Goal: Task Accomplishment & Management: Use online tool/utility

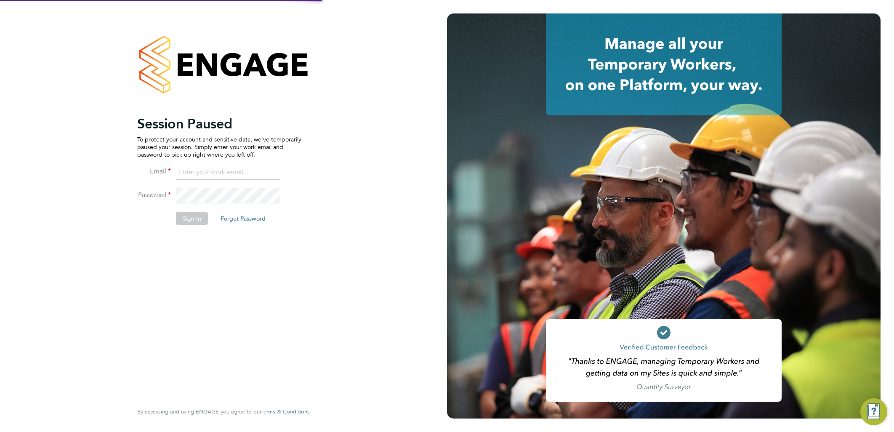
click at [162, 195] on label "Password" at bounding box center [154, 195] width 34 height 9
type input "[PERSON_NAME][EMAIL_ADDRESS][DOMAIN_NAME]"
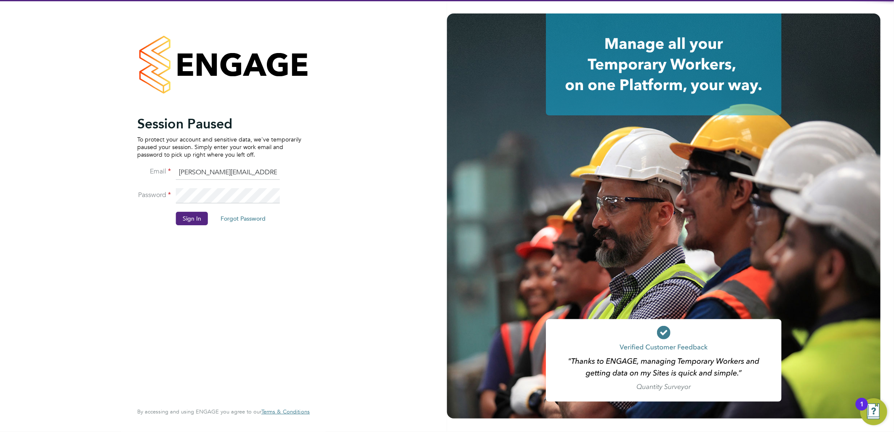
click at [199, 227] on li "Sign In Forgot Password" at bounding box center [219, 223] width 164 height 22
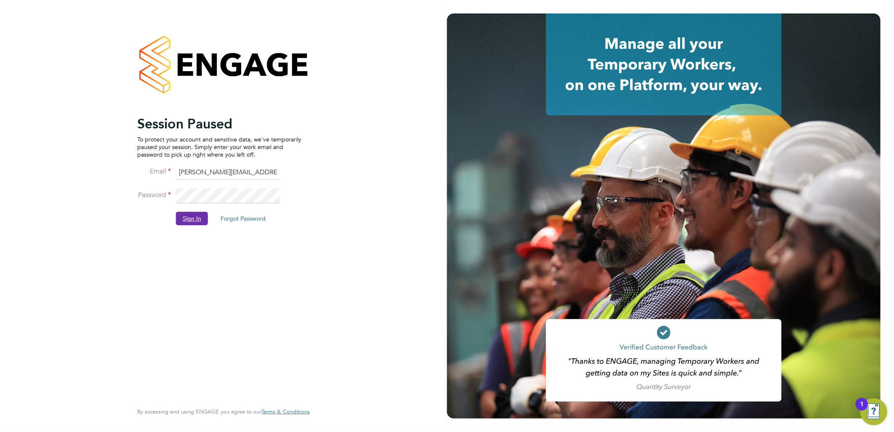
click at [198, 225] on button "Sign In" at bounding box center [192, 218] width 32 height 13
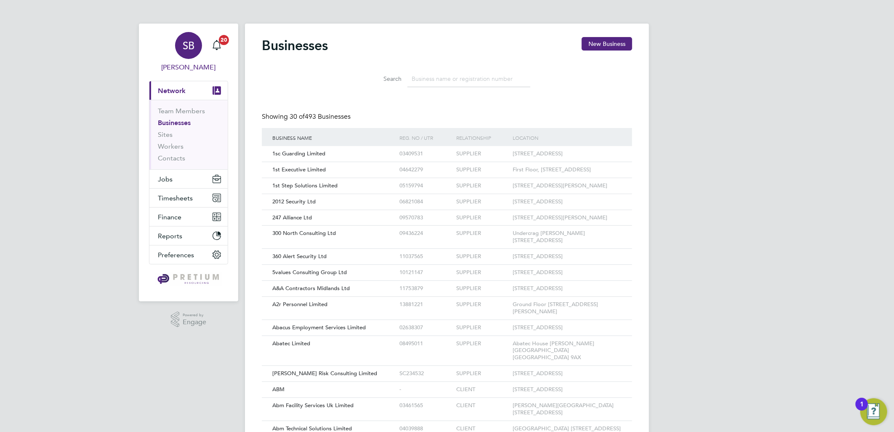
click at [190, 45] on span "SB" at bounding box center [189, 45] width 12 height 11
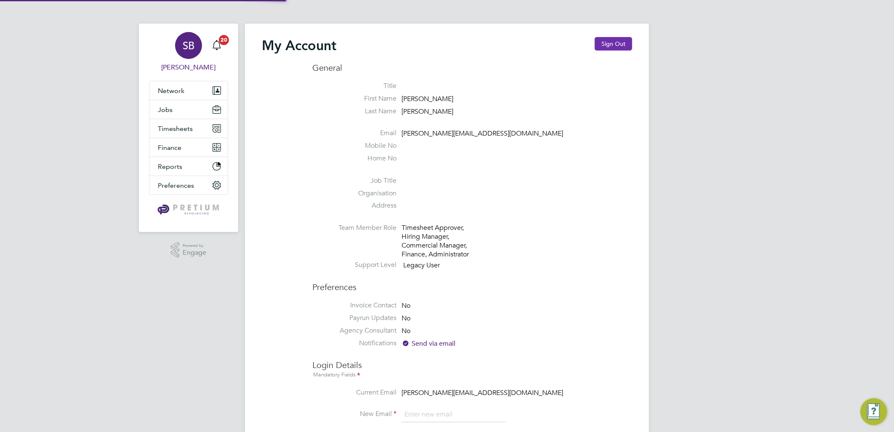
click at [617, 44] on button "Sign Out" at bounding box center [613, 43] width 37 height 13
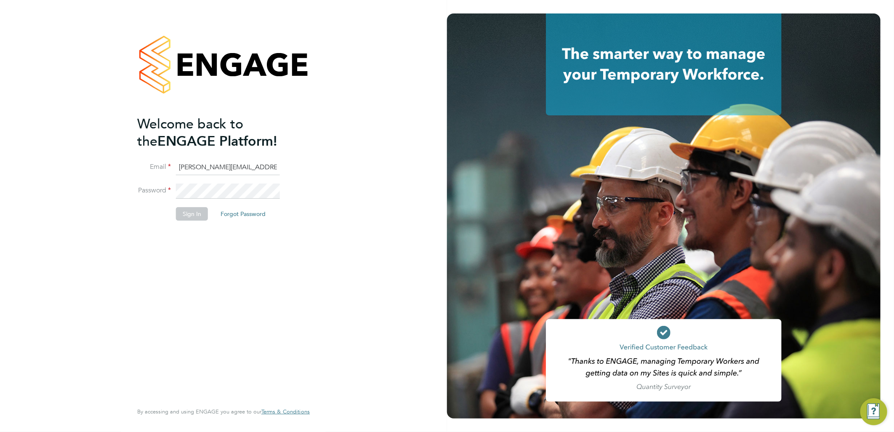
click at [175, 169] on li "Email sasha.baird@pretiumresourcing.co.uk" at bounding box center [219, 172] width 164 height 24
drag, startPoint x: 212, startPoint y: 163, endPoint x: 51, endPoint y: 154, distance: 161.1
click at [66, 156] on div "Welcome back to the ENGAGE Platform! Email sasha.baird@pretiumresourcing.co.uk …" at bounding box center [223, 216] width 447 height 432
type input "sasha.apleona@pretiumresourcing.co.uk"
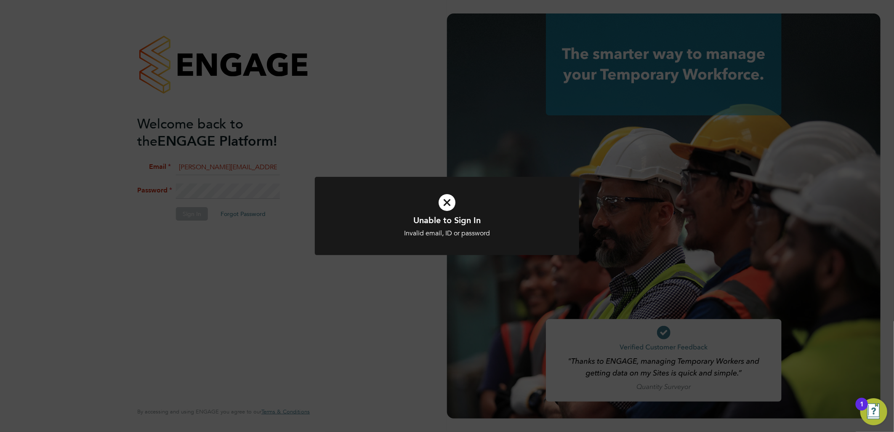
click at [232, 118] on div "Unable to Sign In Invalid email, ID or password Cancel Okay" at bounding box center [447, 216] width 894 height 432
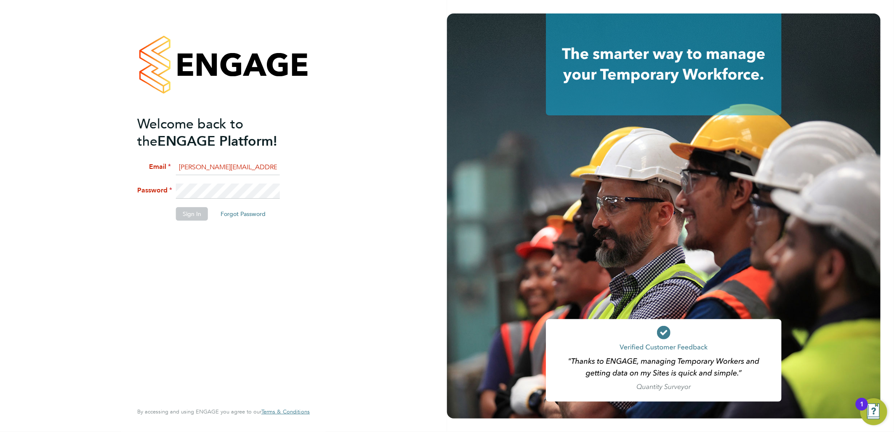
click at [253, 140] on h2 "Welcome back to the ENGAGE Platform!" at bounding box center [219, 132] width 164 height 35
click at [197, 177] on li "Email sasha.apleona@pretiumresourcing.co.uk" at bounding box center [219, 172] width 164 height 24
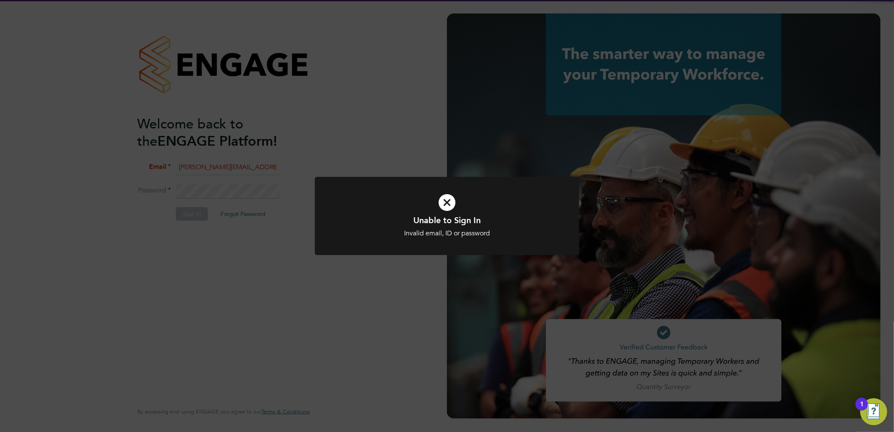
click at [441, 126] on div "Unable to Sign In Invalid email, ID or password Cancel Okay" at bounding box center [447, 216] width 894 height 432
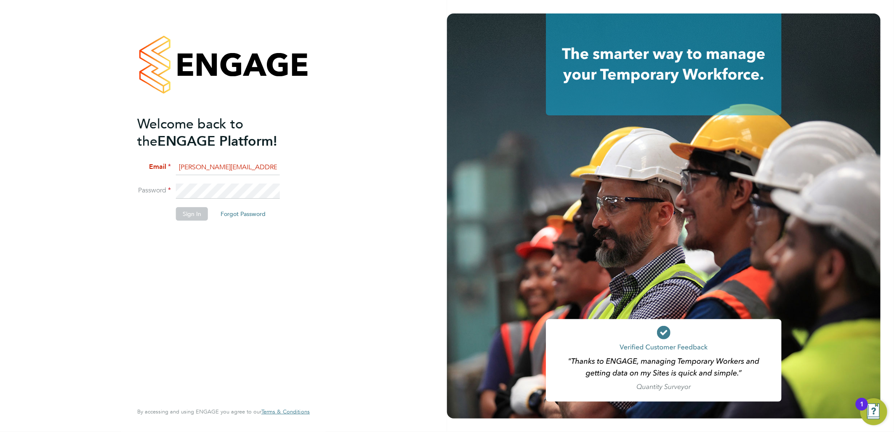
drag, startPoint x: 213, startPoint y: 166, endPoint x: 213, endPoint y: 171, distance: 4.6
click at [213, 166] on input "sasha.apleona@pretiumresourcing.co.uk" at bounding box center [228, 167] width 104 height 15
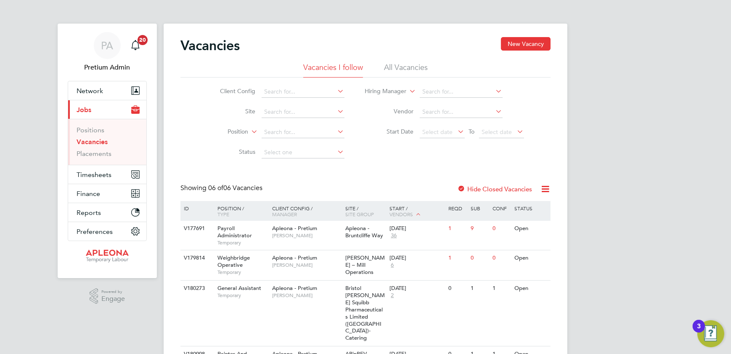
click at [445, 54] on div "Vacancies New Vacancy" at bounding box center [366, 49] width 370 height 25
click at [125, 85] on button "Network" at bounding box center [107, 90] width 78 height 19
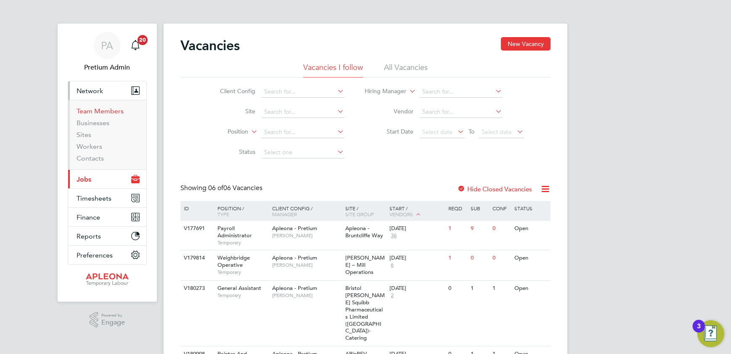
click at [102, 112] on link "Team Members" at bounding box center [100, 111] width 47 height 8
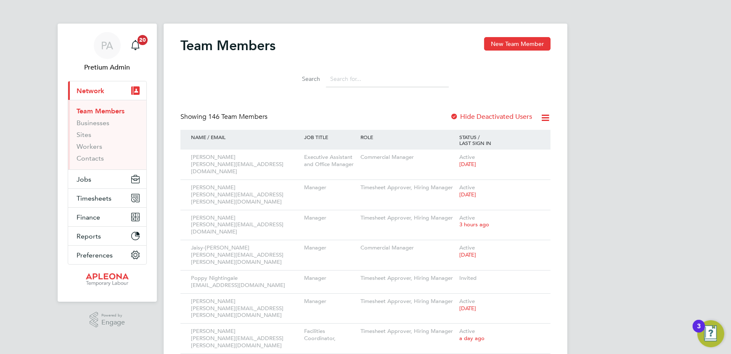
click at [546, 119] on icon at bounding box center [545, 117] width 11 height 11
click at [518, 136] on li "Download Team Members Report" at bounding box center [499, 138] width 101 height 12
click at [123, 47] on link "PA Pretium Admin" at bounding box center [107, 52] width 79 height 40
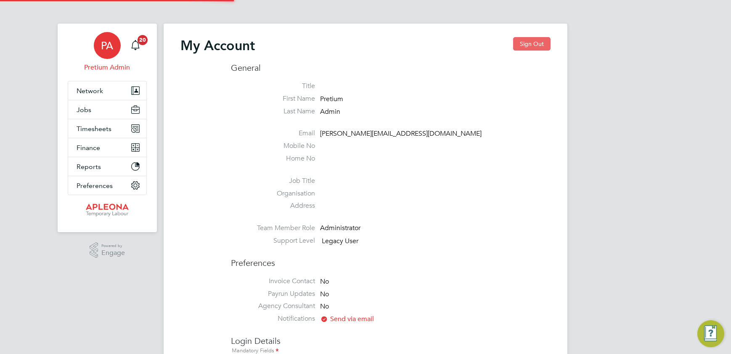
click at [538, 44] on button "Sign Out" at bounding box center [531, 43] width 37 height 13
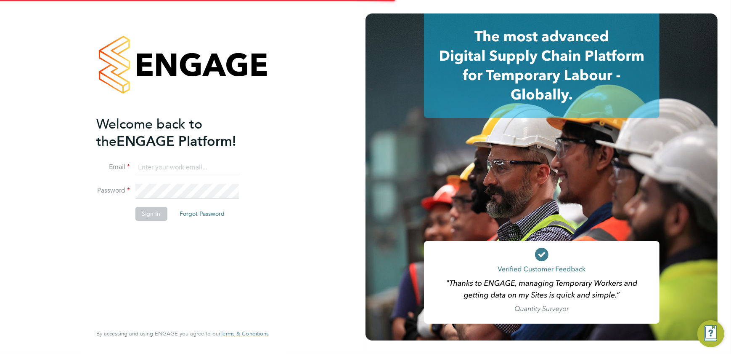
type input "sasha.baird@pretiumresourcing.co.uk"
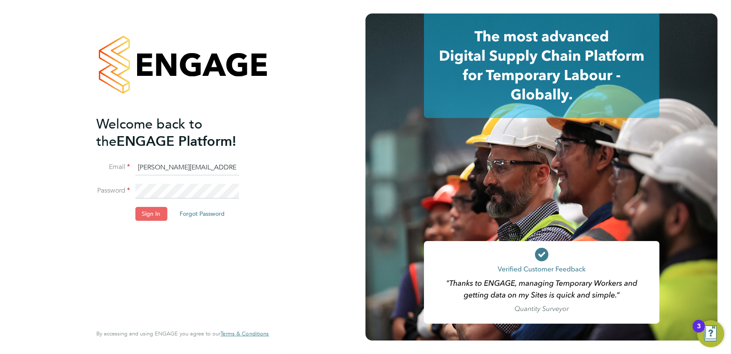
click at [162, 216] on button "Sign In" at bounding box center [151, 213] width 32 height 13
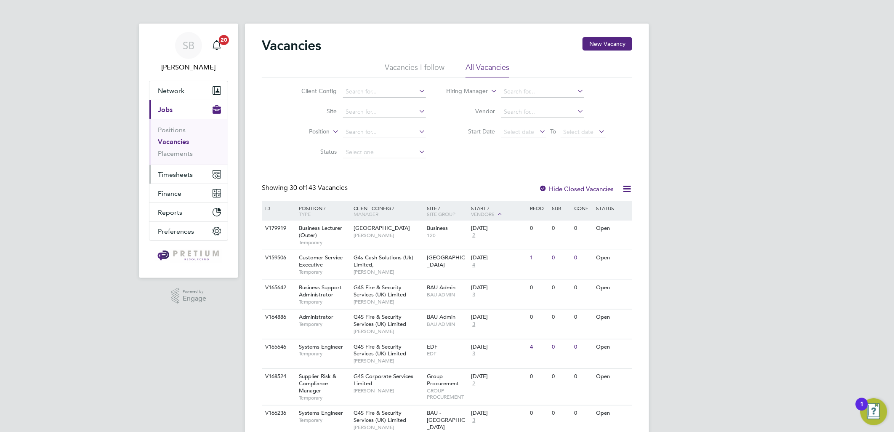
click at [183, 183] on button "Timesheets" at bounding box center [188, 174] width 78 height 19
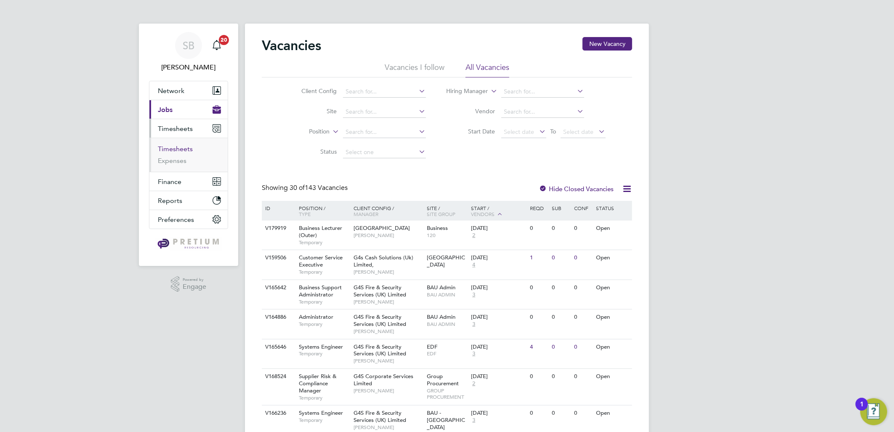
click at [176, 152] on link "Timesheets" at bounding box center [175, 149] width 35 height 8
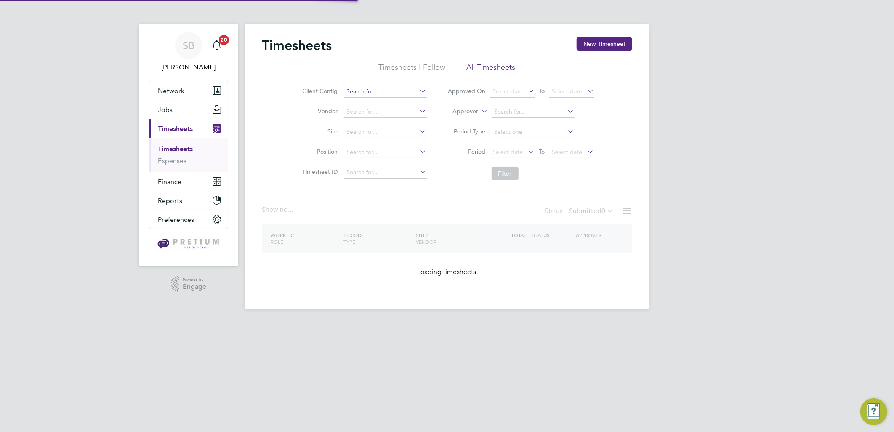
click at [364, 92] on input at bounding box center [385, 92] width 83 height 12
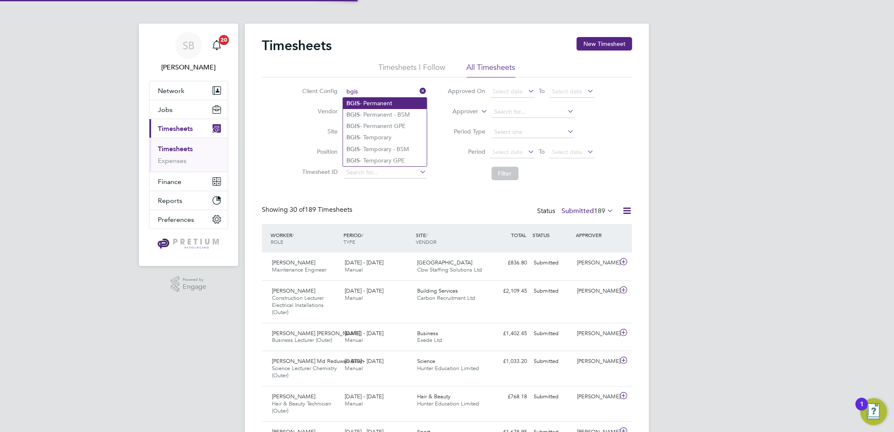
click at [373, 103] on li "BGIS - Permanent" at bounding box center [385, 103] width 84 height 11
type input "BGIS - Permanent"
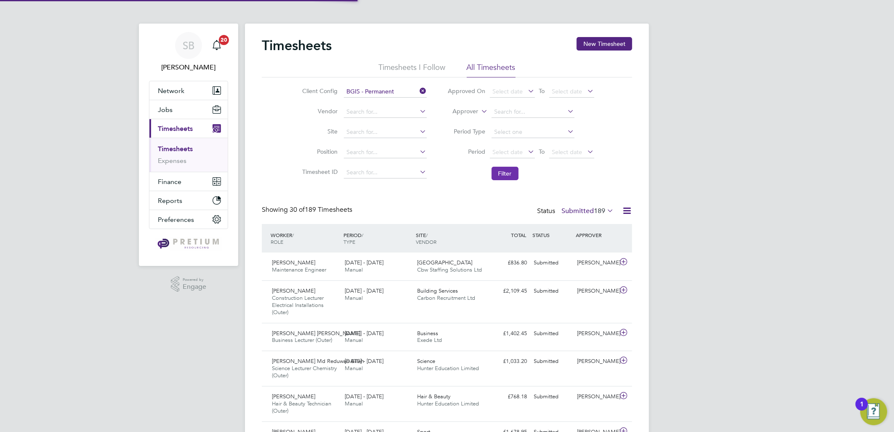
click at [514, 174] on button "Filter" at bounding box center [505, 173] width 27 height 13
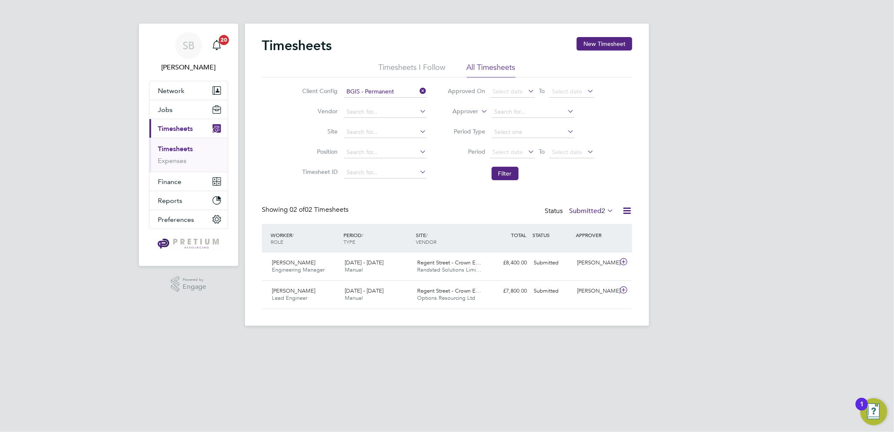
scroll to position [21, 73]
